Goal: Task Accomplishment & Management: Use online tool/utility

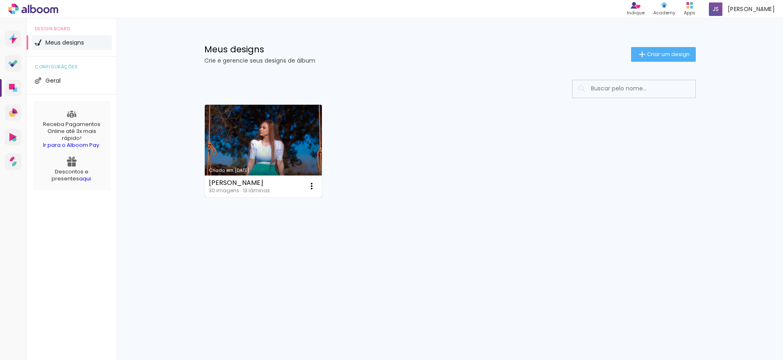
click at [294, 148] on link "Criado em 22/01/23" at bounding box center [263, 151] width 117 height 93
